Goal: Task Accomplishment & Management: Complete application form

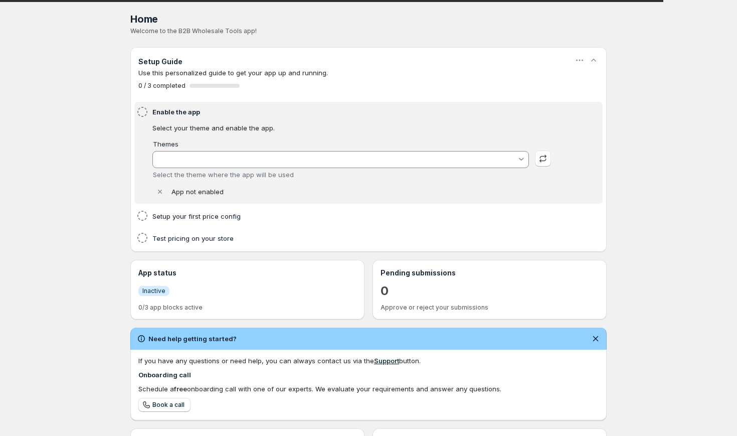
type input "[PERSON_NAME]"
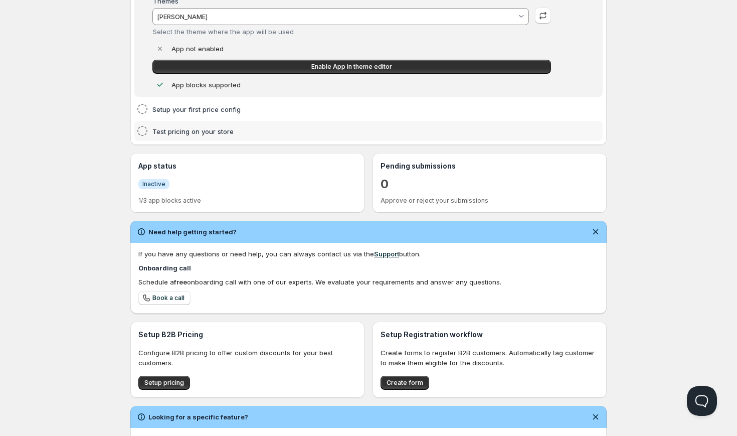
scroll to position [176, 0]
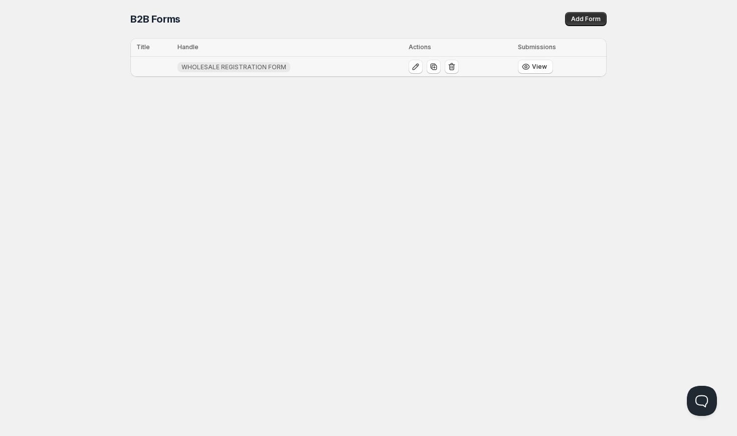
click at [193, 65] on span "WHOLESALE REGISTRATION FORM" at bounding box center [234, 67] width 105 height 8
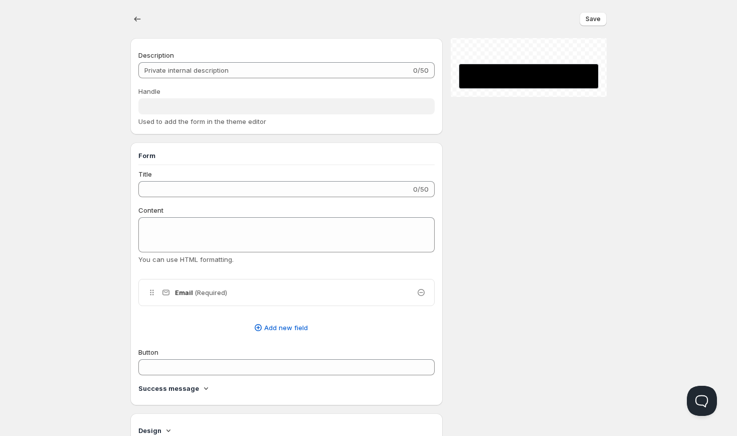
type input "WHOLESALE REGISTRATION"
type input "SUBMIT"
radio input "true"
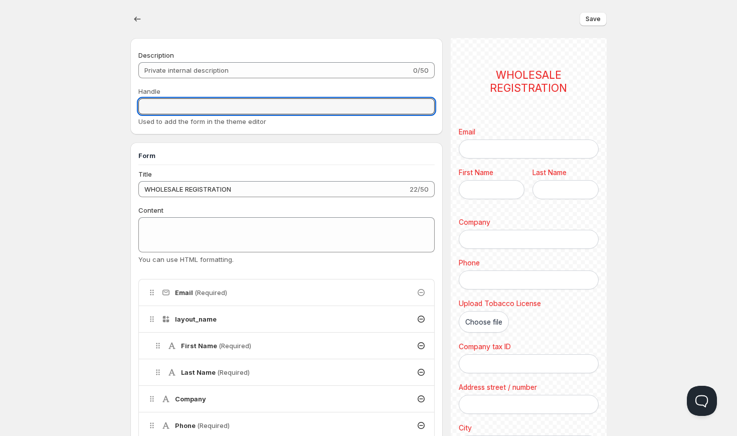
click at [303, 105] on input "Handle" at bounding box center [286, 106] width 296 height 16
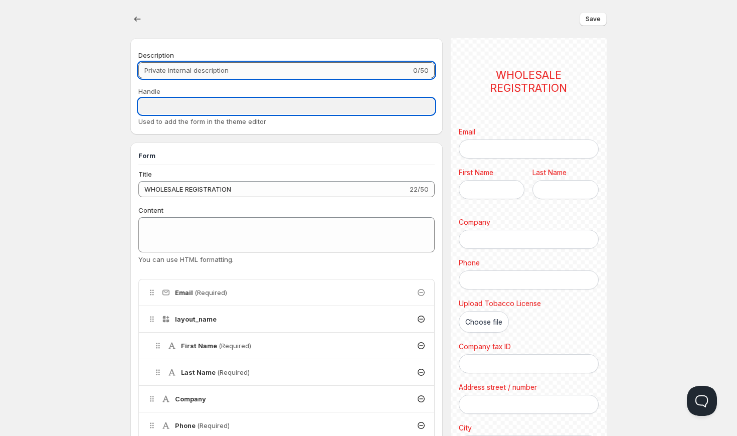
click at [293, 76] on input "Description" at bounding box center [274, 70] width 273 height 16
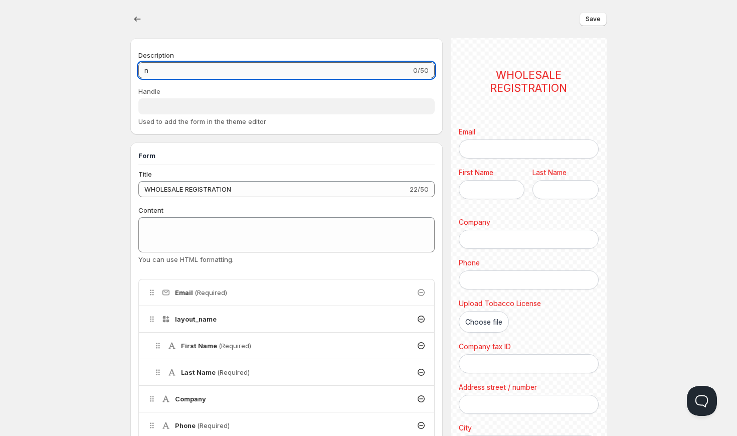
type input "nj"
type input "WHOLESALE REGISTRATION FORM"
type input "n"
type input "wholesale"
click at [342, 97] on div "Handle WHOLESALE REGISTRATION FORM Used to add the form in the theme editor" at bounding box center [286, 106] width 296 height 40
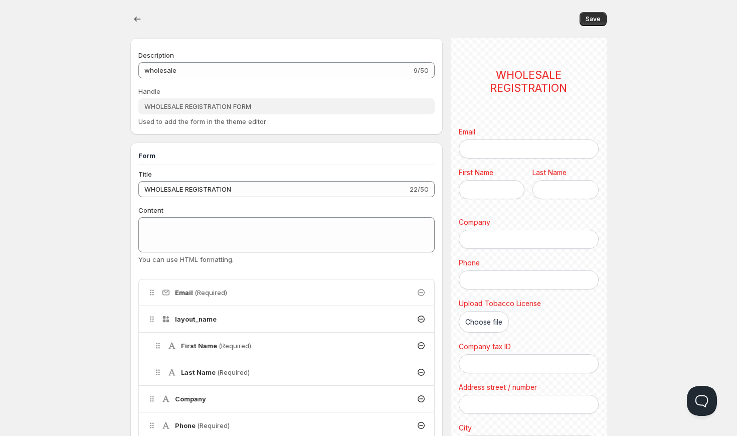
click at [238, 121] on span "Used to add the form in the theme editor" at bounding box center [202, 121] width 128 height 8
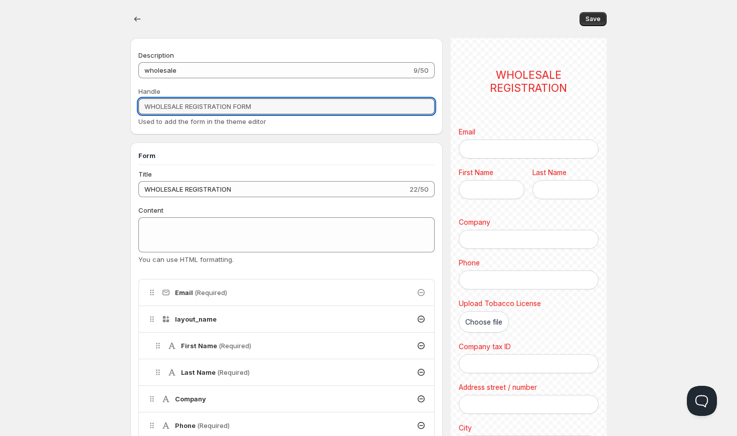
click at [242, 112] on input "WHOLESALE REGISTRATION FORM" at bounding box center [286, 106] width 296 height 16
click at [247, 109] on input "WHOLESALE REGISTRATION FORM" at bounding box center [286, 106] width 296 height 16
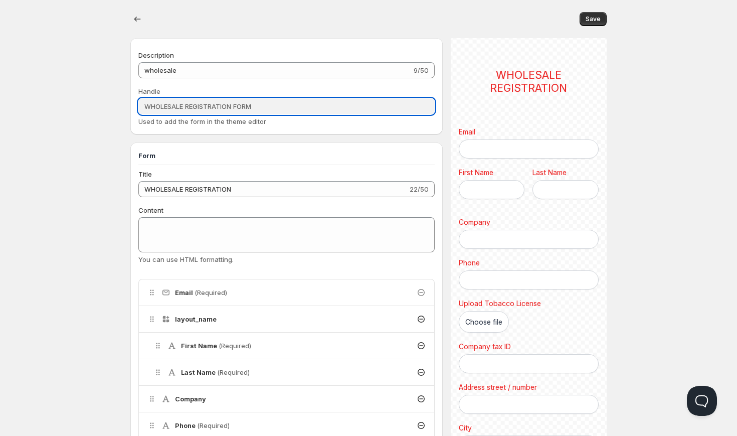
click at [247, 109] on input "WHOLESALE REGISTRATION FORM" at bounding box center [286, 106] width 296 height 16
click at [306, 85] on div "Description wholesale 9/50 Handle WHOLESALE REGISTRATION FORM Used to add the f…" at bounding box center [286, 88] width 296 height 76
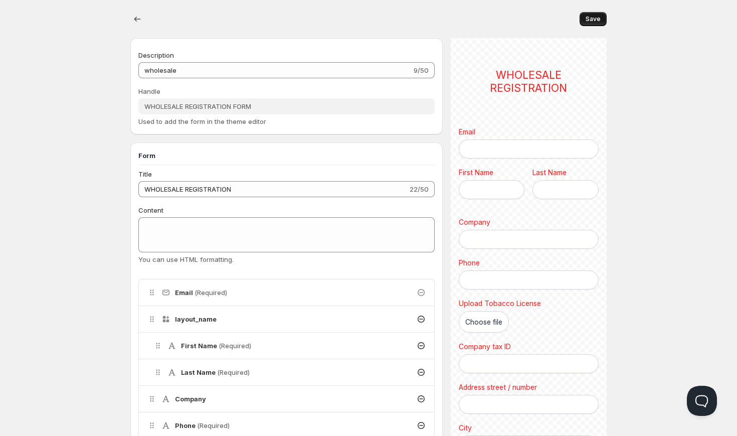
click at [595, 22] on span "Save" at bounding box center [593, 19] width 15 height 8
